Goal: Task Accomplishment & Management: Manage account settings

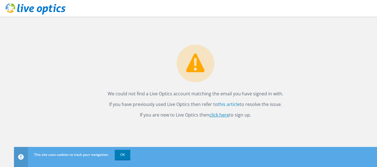
click at [223, 115] on link "click here" at bounding box center [219, 115] width 20 height 6
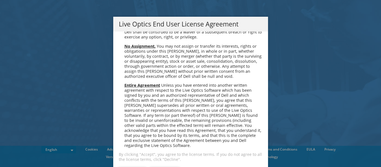
scroll to position [13, 0]
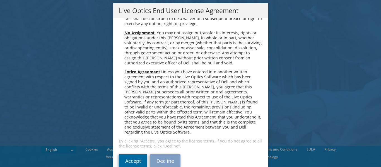
click at [131, 154] on link "Accept" at bounding box center [133, 160] width 28 height 13
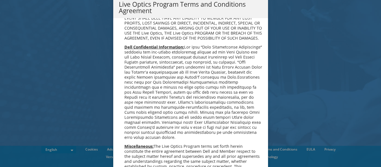
scroll to position [399, 0]
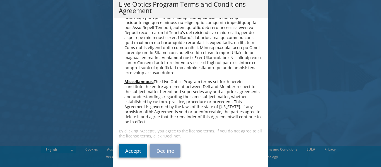
click at [134, 147] on link "Accept" at bounding box center [133, 150] width 28 height 13
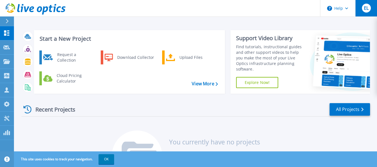
click at [363, 10] on div "EL" at bounding box center [366, 8] width 9 height 9
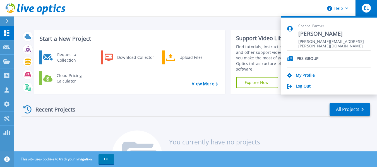
click at [193, 10] on header "Help EL Channel Partner Enrique Lopez enrique.lopez@pbs.group PBS GROUP My Prof…" at bounding box center [188, 8] width 377 height 17
